Goal: Information Seeking & Learning: Learn about a topic

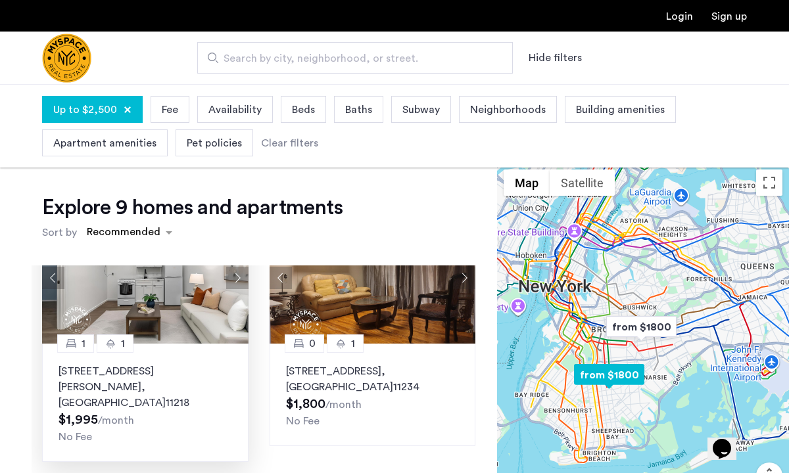
scroll to position [845, 0]
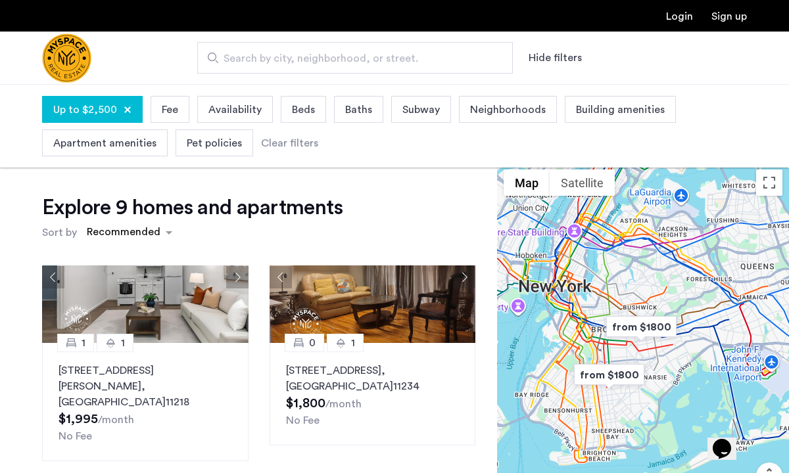
click at [636, 327] on img "from $1800" at bounding box center [641, 327] width 81 height 30
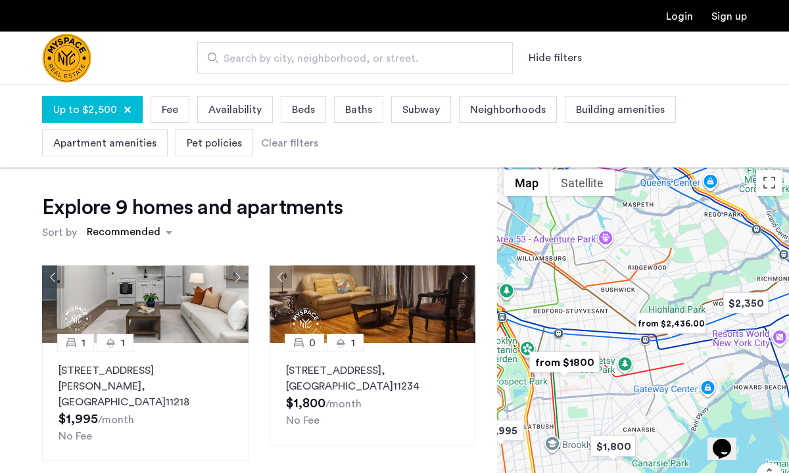
click at [575, 361] on img "from $1800" at bounding box center [564, 363] width 81 height 30
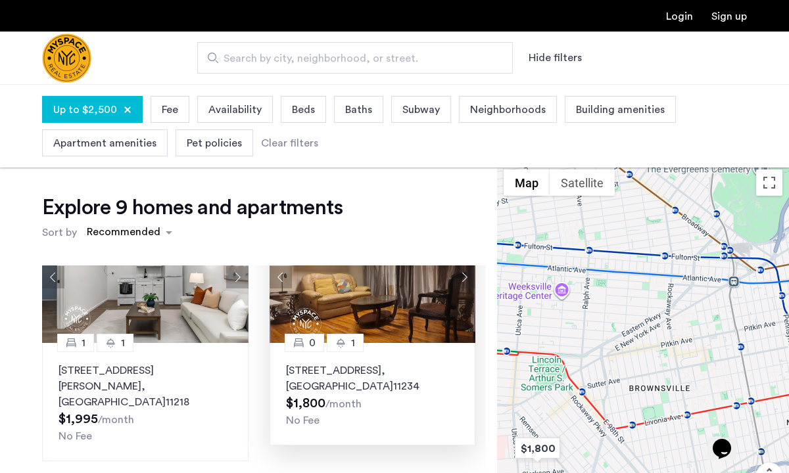
drag, startPoint x: 659, startPoint y: 344, endPoint x: 379, endPoint y: 376, distance: 281.8
click at [379, 376] on div "Explore 9 homes and apartments Sort by Recommended 0 1 [STREET_ADDRESS] $3,045 …" at bounding box center [394, 450] width 789 height 574
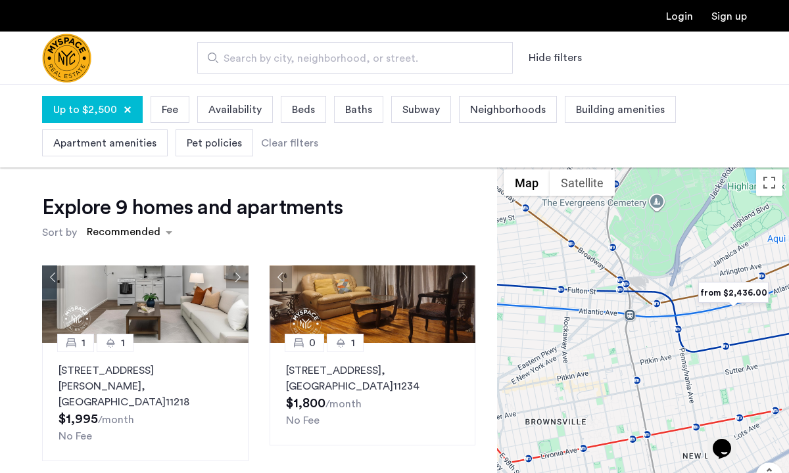
drag, startPoint x: 667, startPoint y: 303, endPoint x: 656, endPoint y: 327, distance: 26.8
click at [656, 327] on div "To navigate, press the arrow keys." at bounding box center [643, 357] width 292 height 389
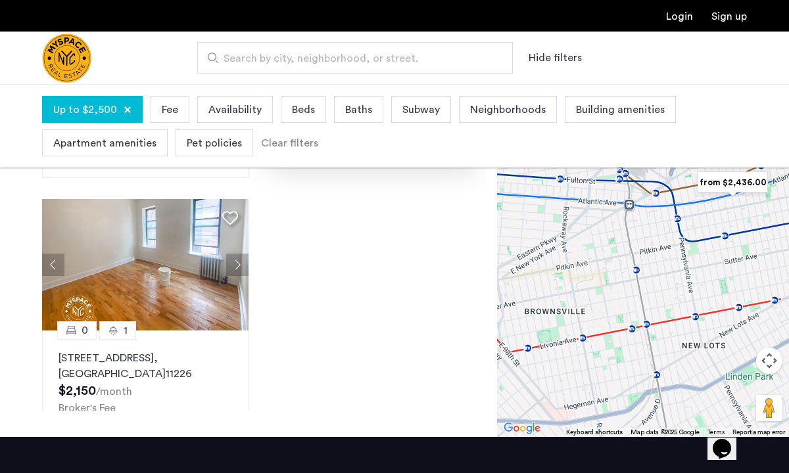
scroll to position [822, 0]
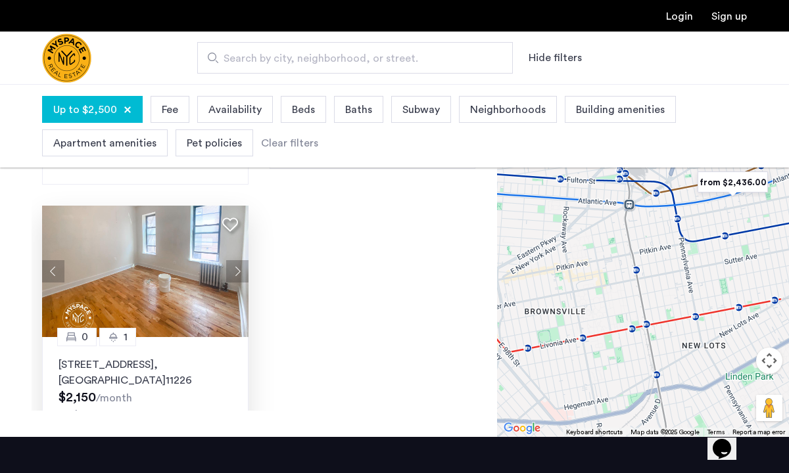
click at [171, 357] on p "[STREET_ADDRESS]" at bounding box center [145, 373] width 174 height 32
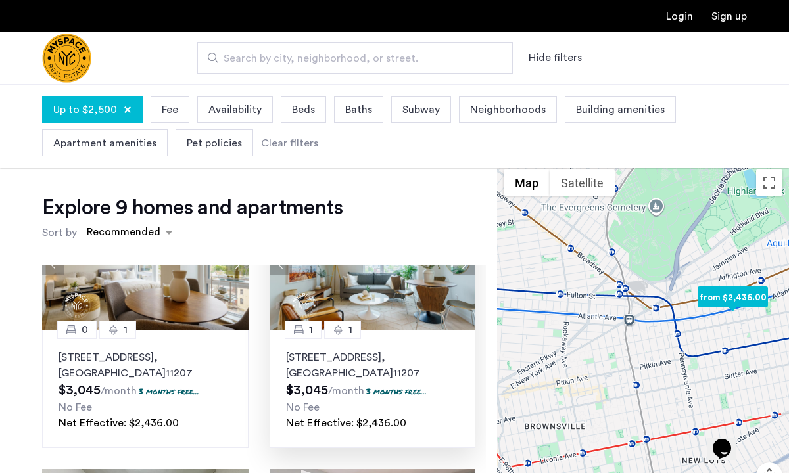
scroll to position [70, 0]
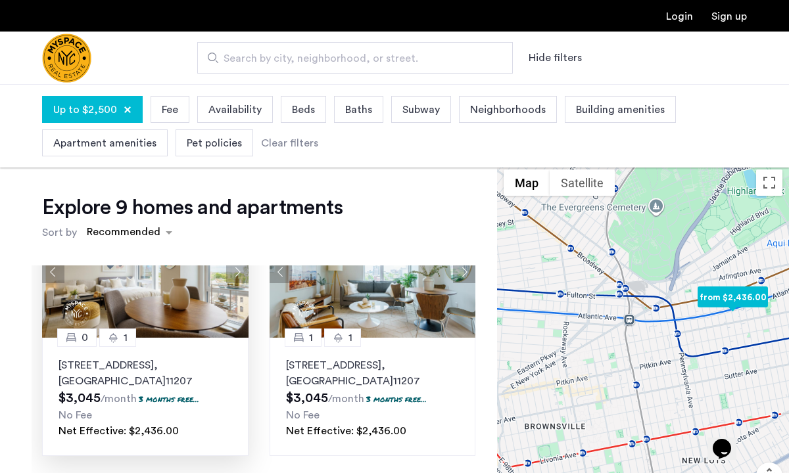
click at [189, 362] on p "[STREET_ADDRESS]" at bounding box center [145, 374] width 174 height 32
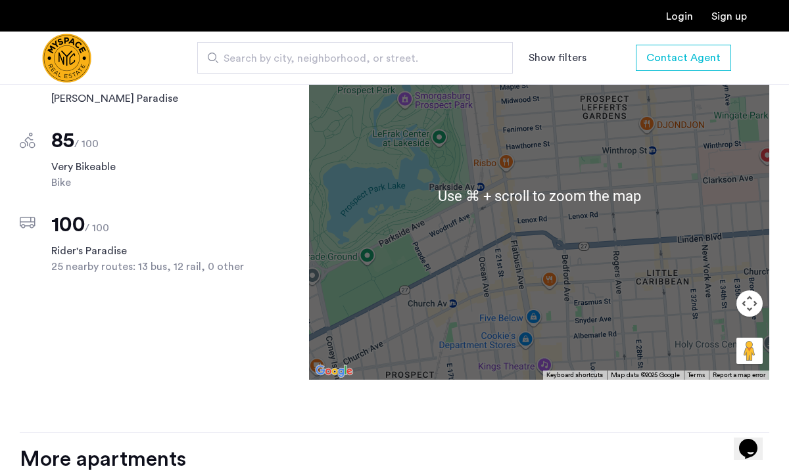
scroll to position [1089, 0]
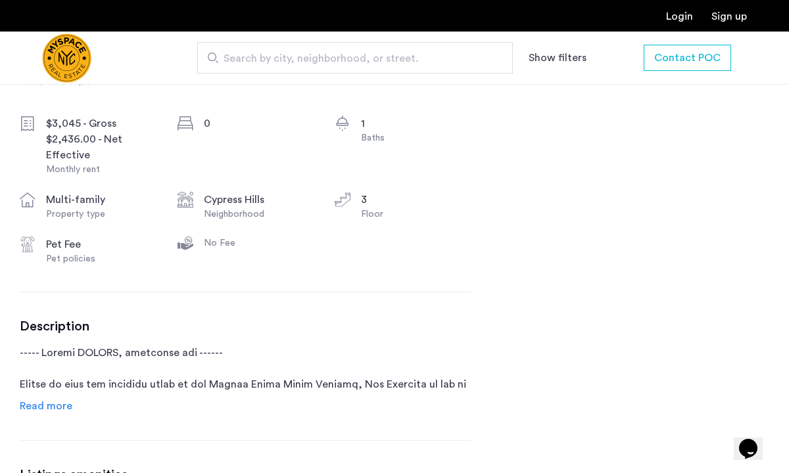
scroll to position [535, 0]
